Goal: Information Seeking & Learning: Learn about a topic

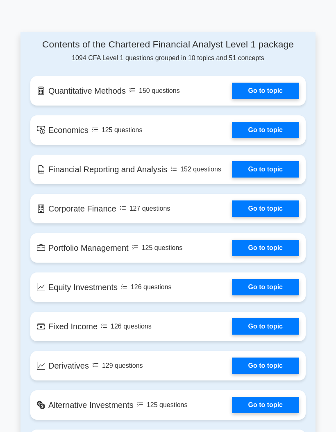
scroll to position [603, 0]
click at [263, 99] on link "Go to topic" at bounding box center [265, 91] width 67 height 16
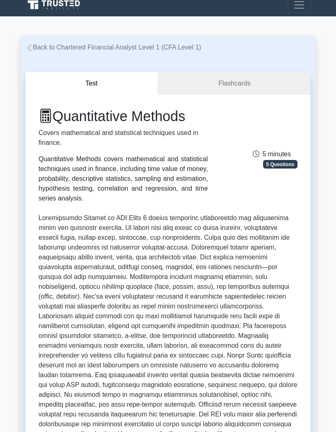
scroll to position [7, 0]
click at [261, 74] on link "Flashcards" at bounding box center [234, 83] width 152 height 23
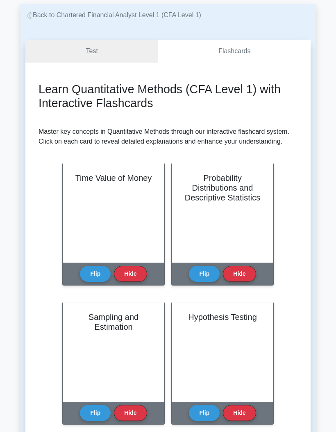
scroll to position [38, 0]
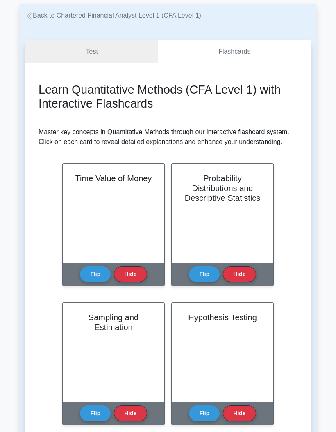
click at [65, 52] on link "Test" at bounding box center [91, 51] width 133 height 23
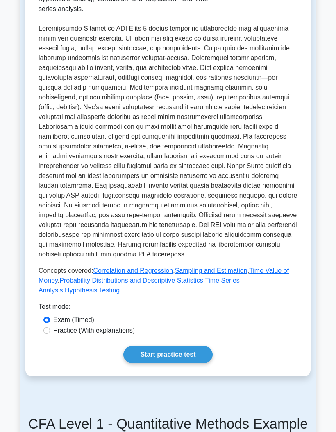
scroll to position [340, 0]
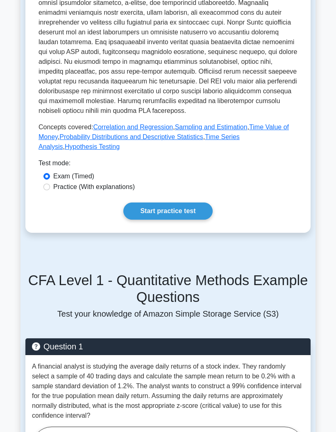
click at [90, 192] on label "Practice (With explanations)" at bounding box center [93, 187] width 81 height 10
click at [50, 190] on input "Practice (With explanations)" at bounding box center [46, 187] width 7 height 7
radio input "true"
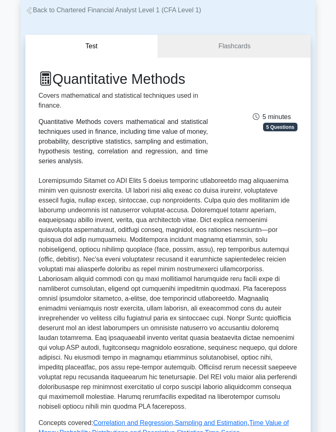
scroll to position [41, 0]
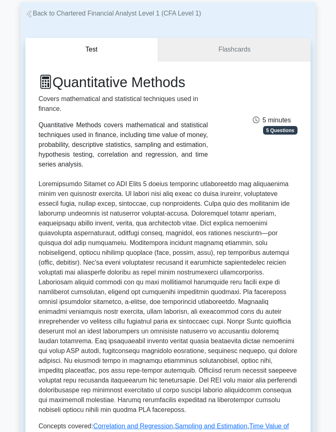
click at [280, 47] on link "Flashcards" at bounding box center [234, 49] width 152 height 23
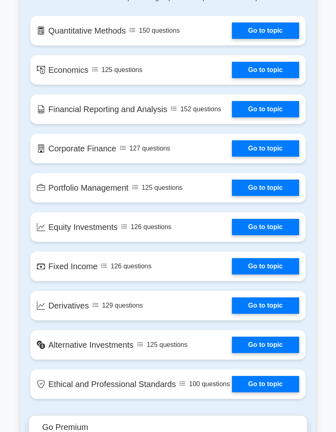
scroll to position [638, 0]
